Goal: Navigation & Orientation: Find specific page/section

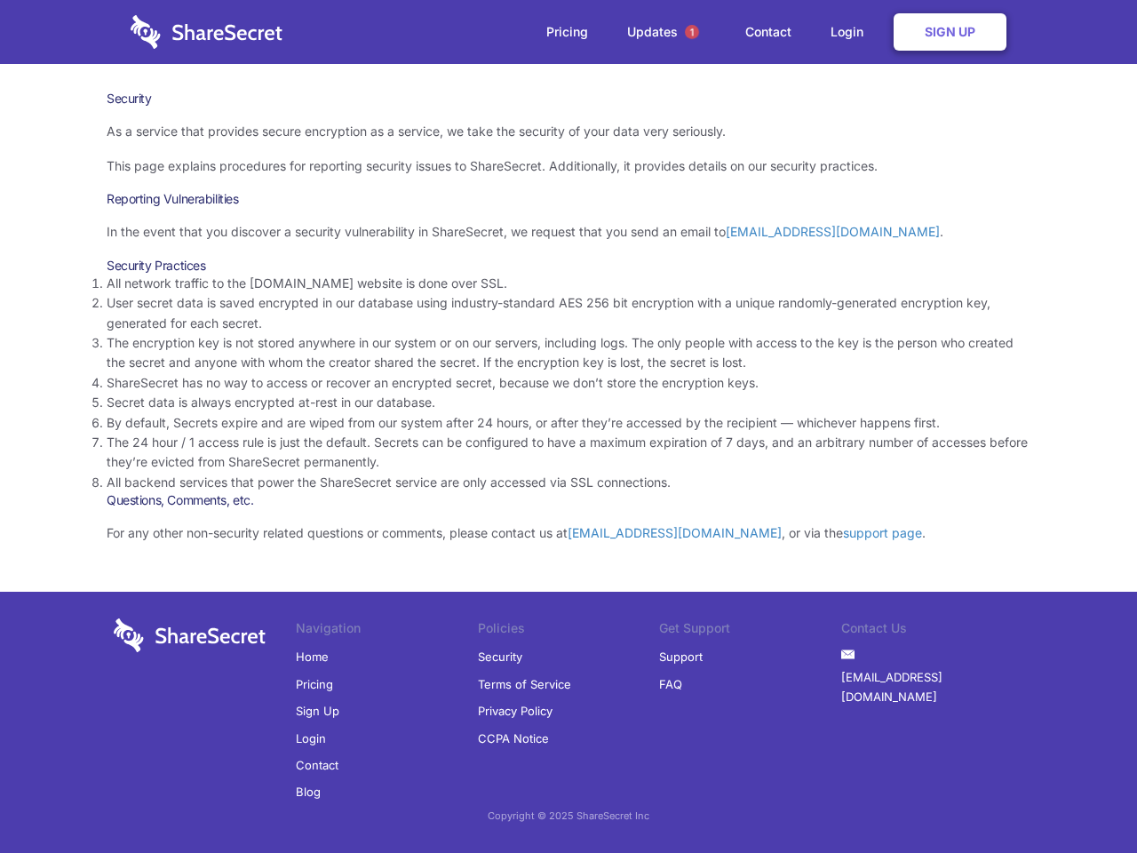
click at [569, 427] on li "By default, Secrets expire and are wiped from our system after 24 hours, or aft…" at bounding box center [569, 423] width 924 height 20
click at [692, 32] on span "1" at bounding box center [692, 32] width 14 height 14
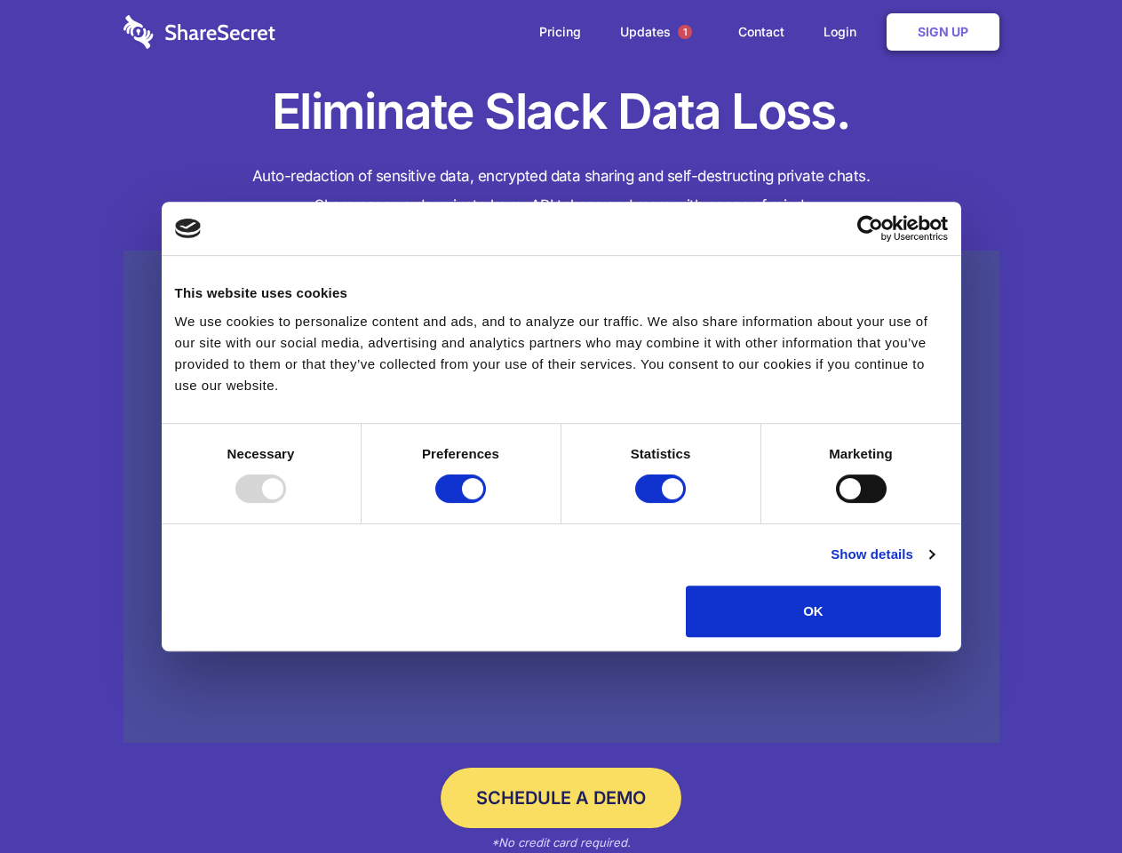
click at [286, 503] on div at bounding box center [260, 489] width 51 height 28
click at [486, 503] on input "Preferences" at bounding box center [460, 489] width 51 height 28
checkbox input "false"
click at [663, 503] on input "Statistics" at bounding box center [660, 489] width 51 height 28
checkbox input "false"
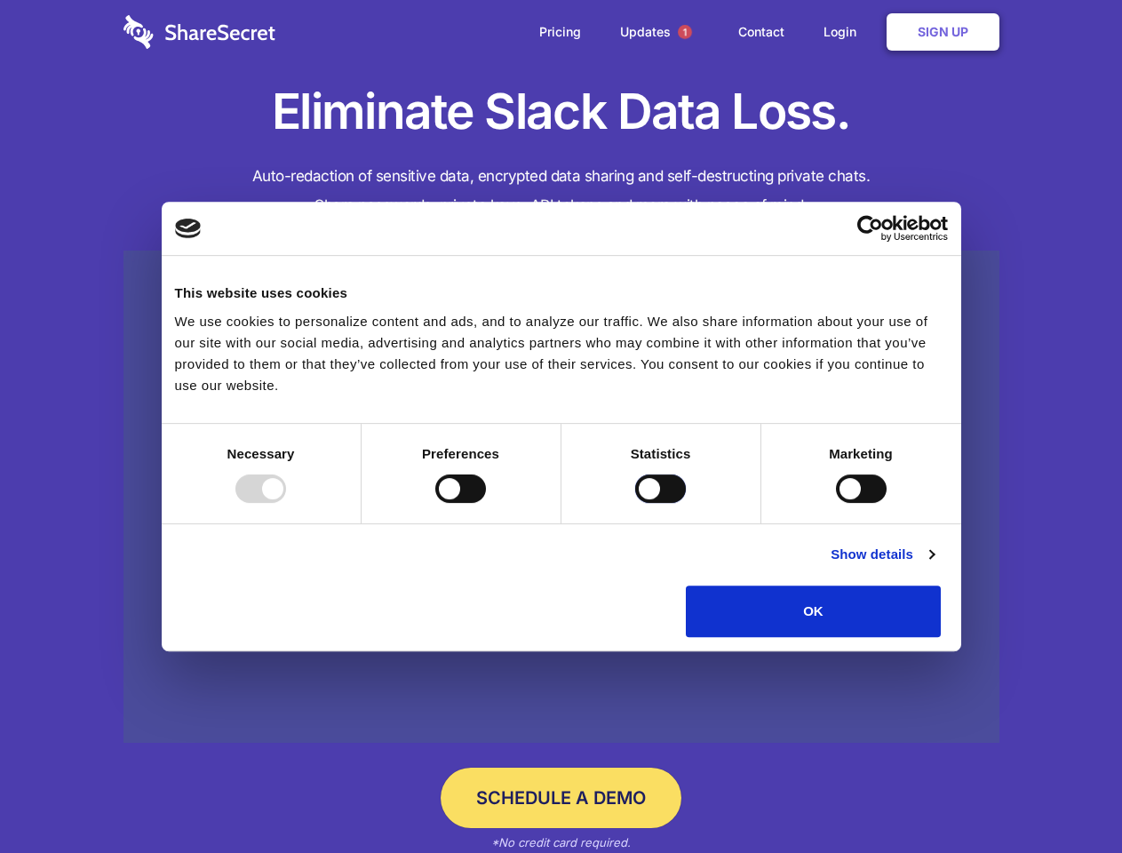
checkbox input "false"
click at [836, 503] on input "Marketing" at bounding box center [861, 489] width 51 height 28
checkbox input "true"
click at [934, 565] on link "Show details" at bounding box center [882, 554] width 103 height 21
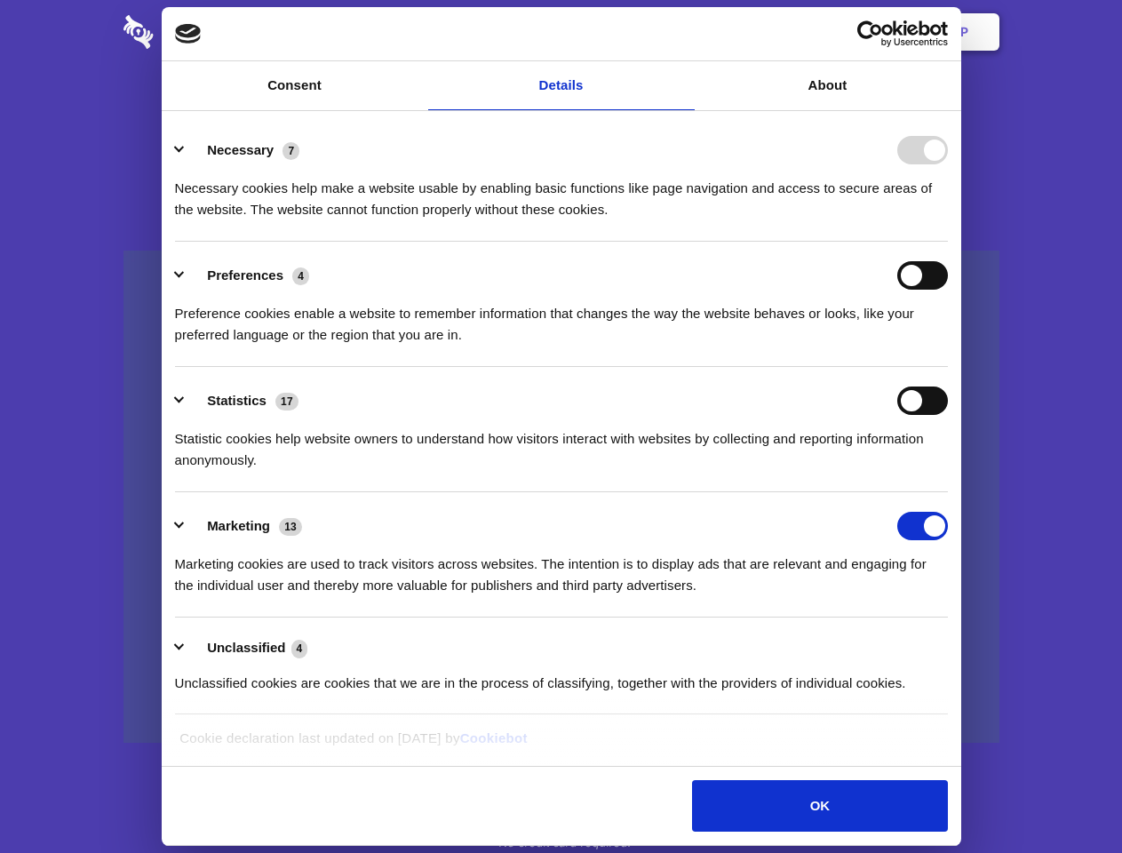
click at [956, 643] on ul "Necessary 7 Necessary cookies help make a website usable by enabling basic func…" at bounding box center [561, 415] width 790 height 599
click at [684, 32] on span "1" at bounding box center [685, 32] width 14 height 14
